Goal: Information Seeking & Learning: Check status

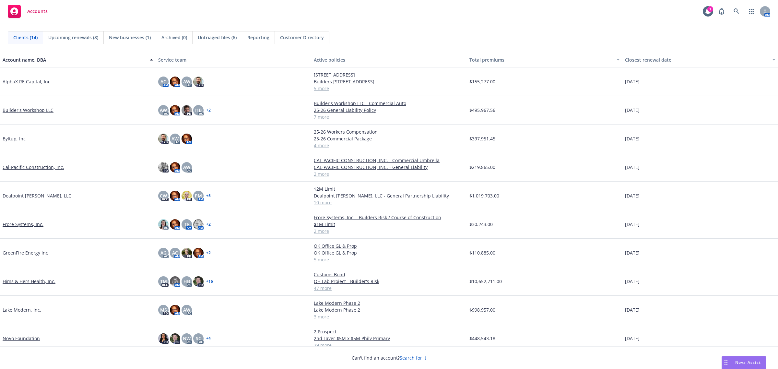
click at [29, 109] on link "Builder's Workshop LLC" at bounding box center [28, 110] width 51 height 7
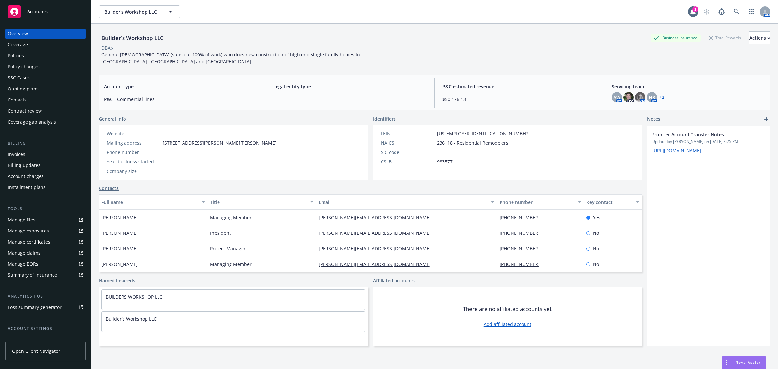
click at [32, 46] on div "Coverage" at bounding box center [45, 45] width 75 height 10
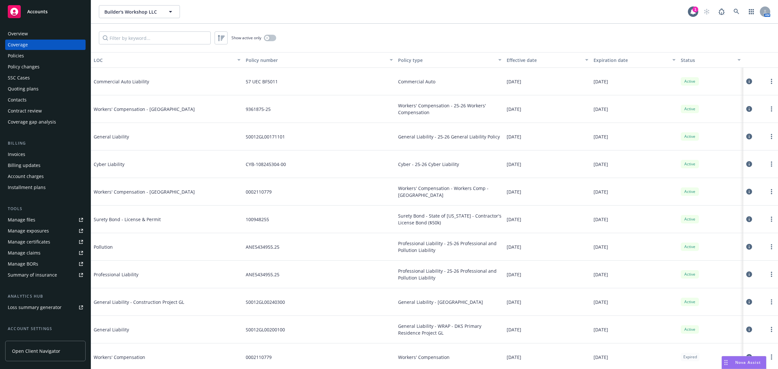
click at [138, 195] on span "Workers' Compensation - [GEOGRAPHIC_DATA]" at bounding box center [144, 191] width 101 height 7
